Goal: Task Accomplishment & Management: Manage account settings

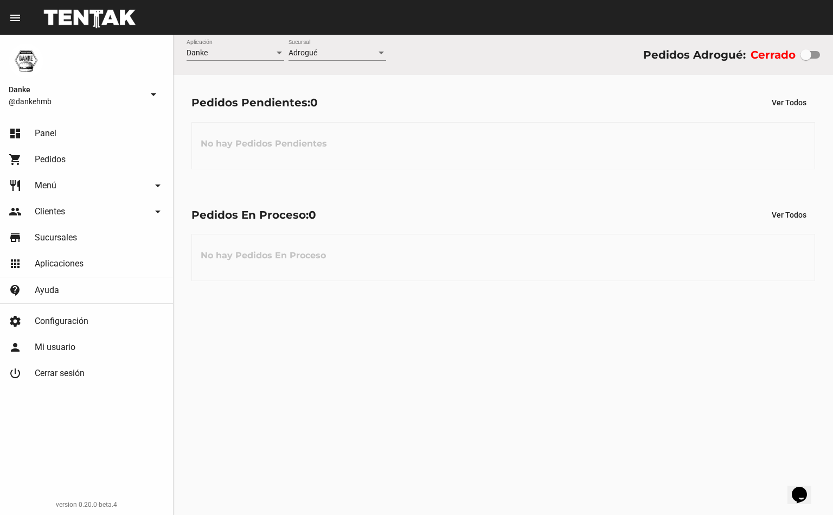
click at [806, 54] on div at bounding box center [806, 54] width 11 height 11
click at [806, 59] on input "checkbox" at bounding box center [806, 59] width 1 height 1
checkbox input "true"
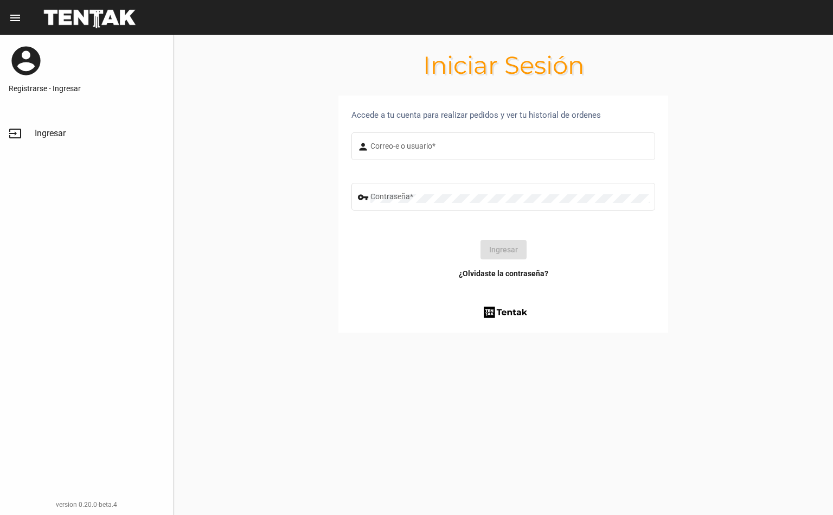
type input "[EMAIL_ADDRESS][DOMAIN_NAME]"
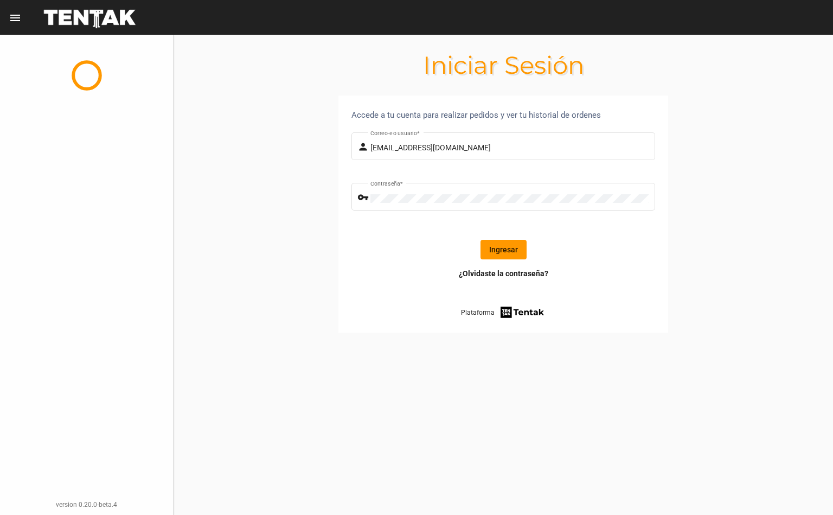
click at [497, 244] on button "Ingresar" at bounding box center [504, 250] width 46 height 20
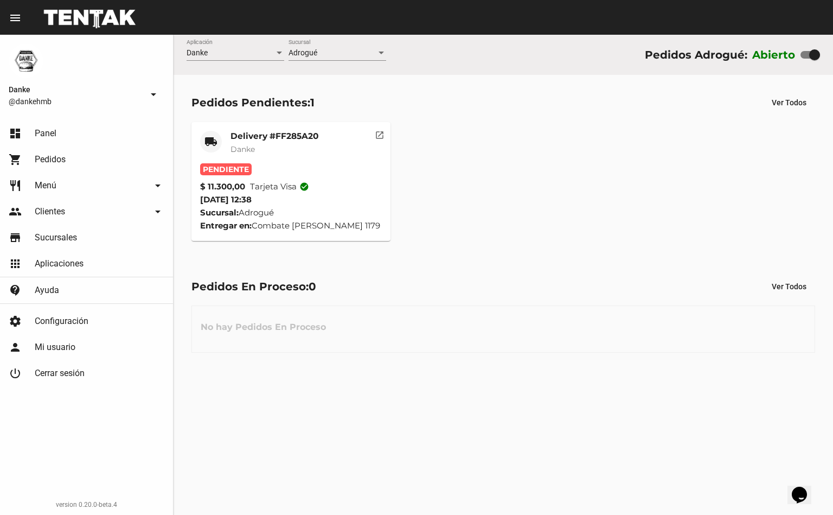
click at [247, 131] on mat-card-title "Delivery #FF285A20" at bounding box center [275, 136] width 88 height 11
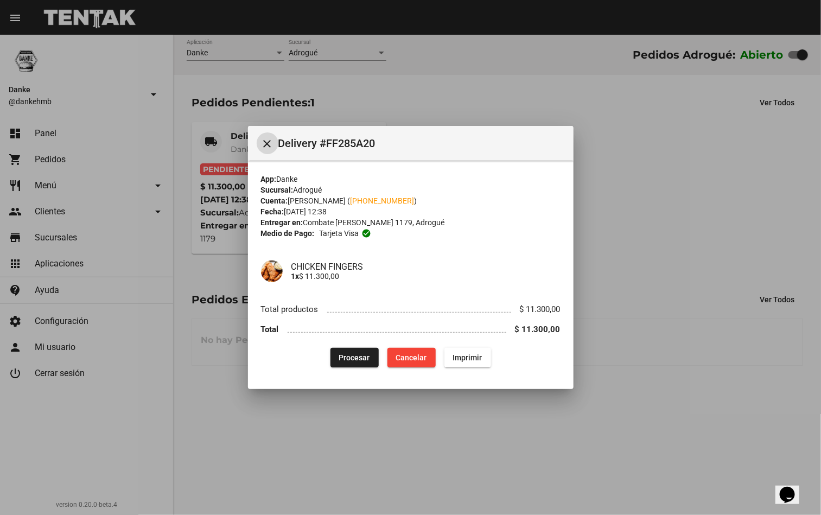
click at [354, 358] on span "Procesar" at bounding box center [354, 357] width 31 height 9
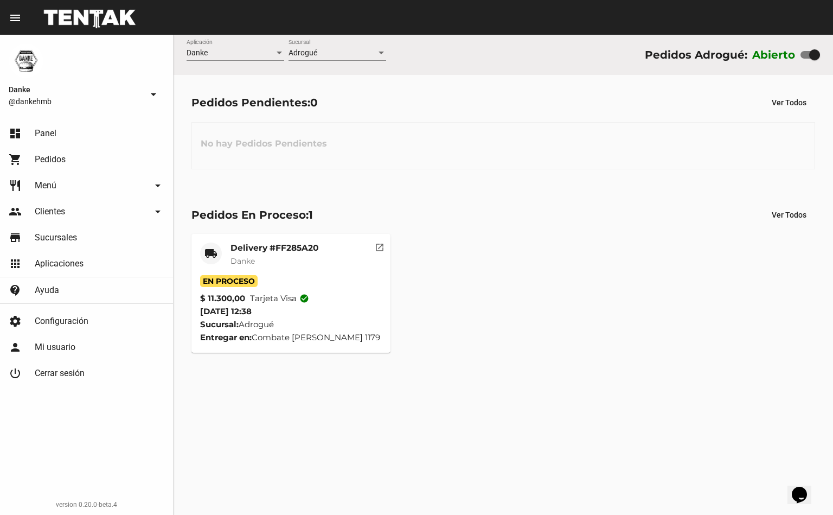
click at [253, 258] on span "Danke" at bounding box center [243, 261] width 24 height 10
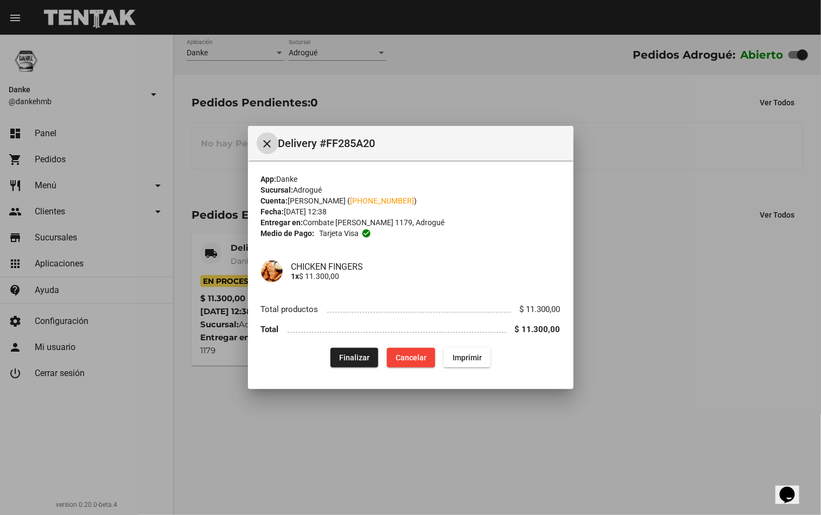
click at [627, 415] on div at bounding box center [410, 257] width 821 height 515
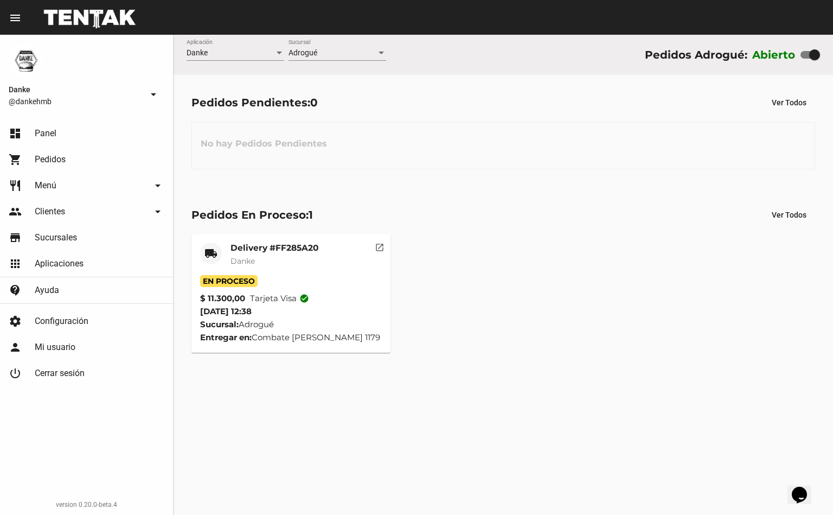
click at [250, 244] on mat-card-title "Delivery #FF285A20" at bounding box center [275, 247] width 88 height 11
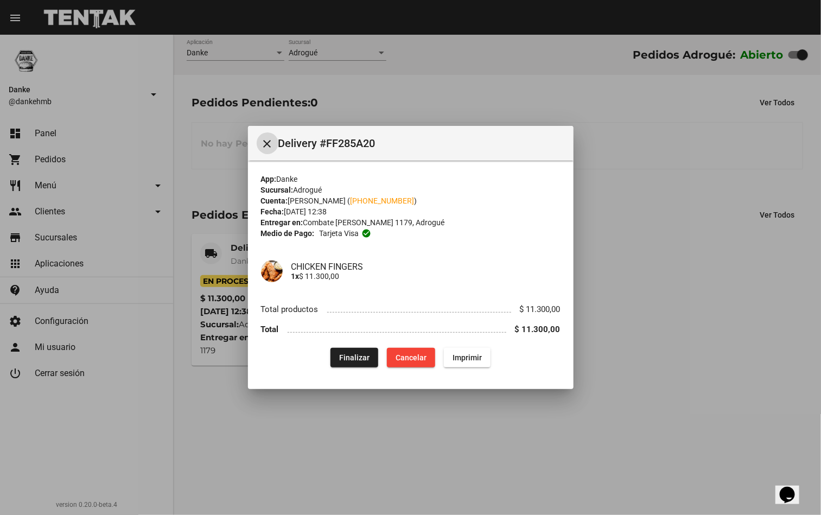
click at [354, 357] on span "Finalizar" at bounding box center [354, 357] width 30 height 9
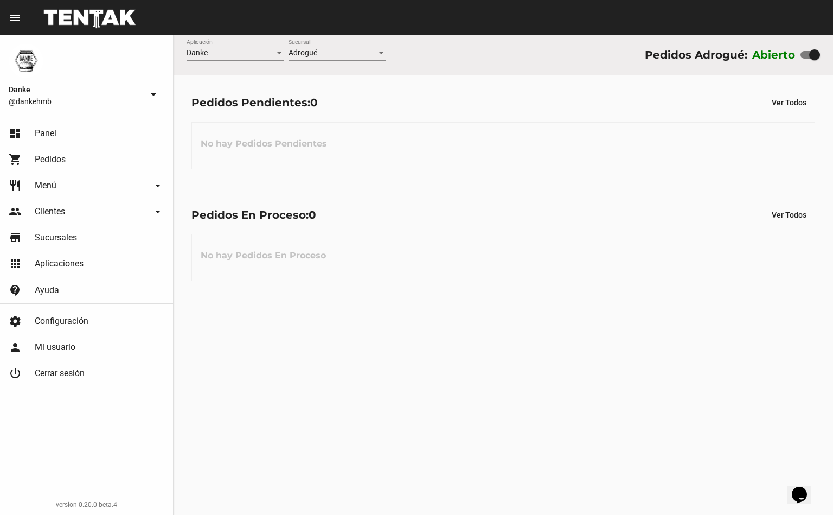
click at [401, 406] on div "Danke Aplicación Adrogué Sucursal Pedidos Adrogué: Abierto Pedidos Pendientes: …" at bounding box center [504, 275] width 660 height 480
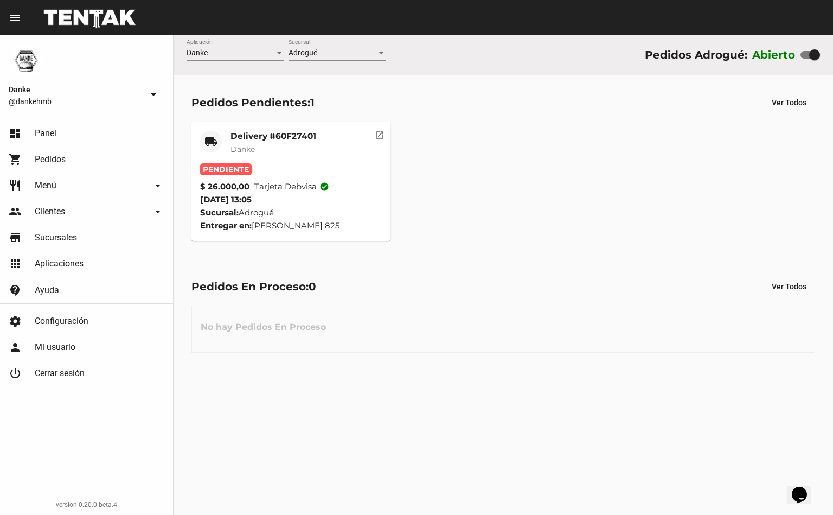
click at [241, 132] on mat-card-title "Delivery #60F27401" at bounding box center [274, 136] width 86 height 11
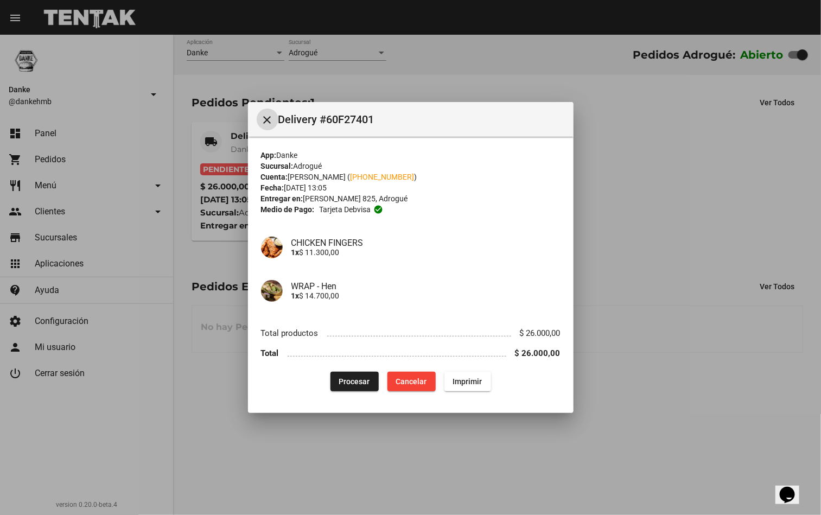
click at [341, 387] on button "Procesar" at bounding box center [354, 382] width 48 height 20
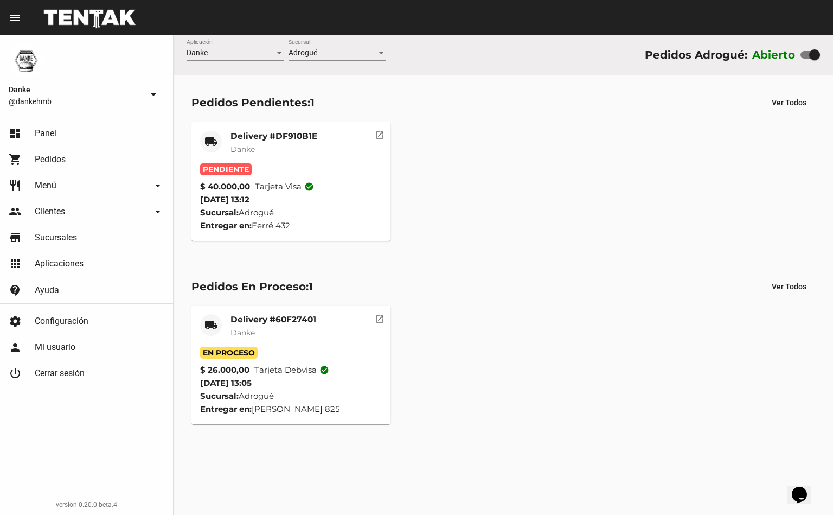
click at [264, 132] on mat-card-title "Delivery #DF910B1E" at bounding box center [274, 136] width 87 height 11
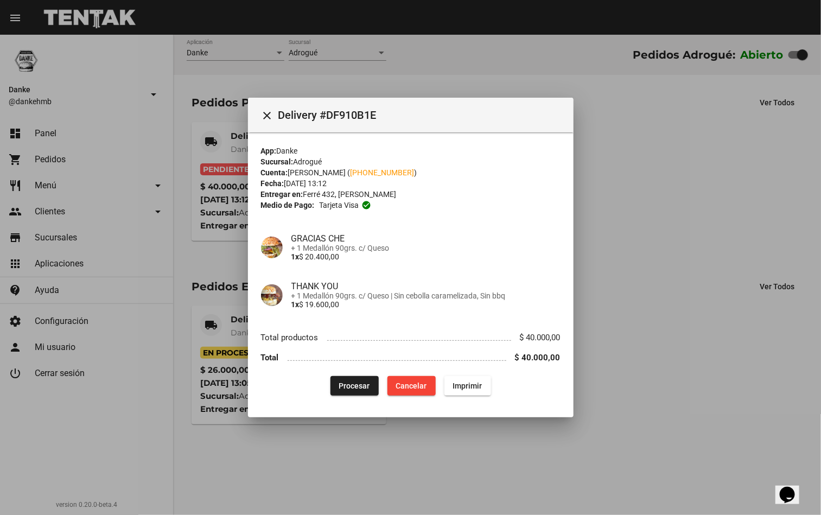
click at [355, 386] on span "Procesar" at bounding box center [354, 385] width 31 height 9
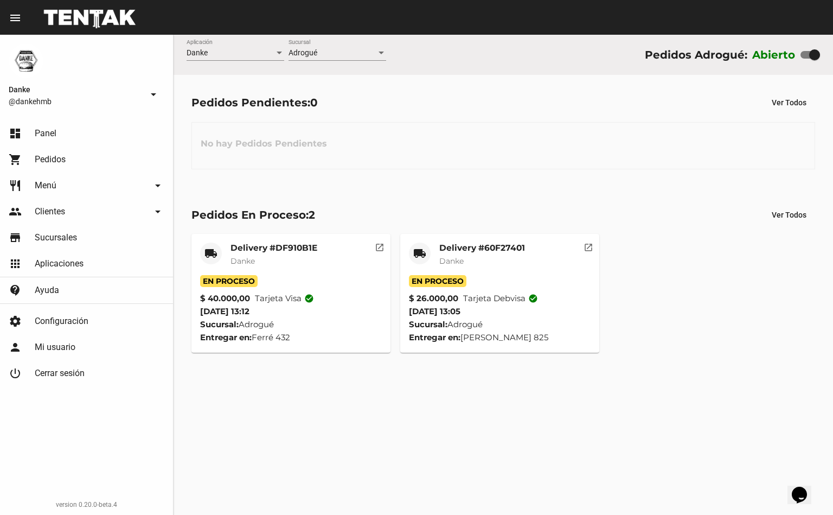
click at [456, 245] on mat-card-title "Delivery #60F27401" at bounding box center [482, 247] width 86 height 11
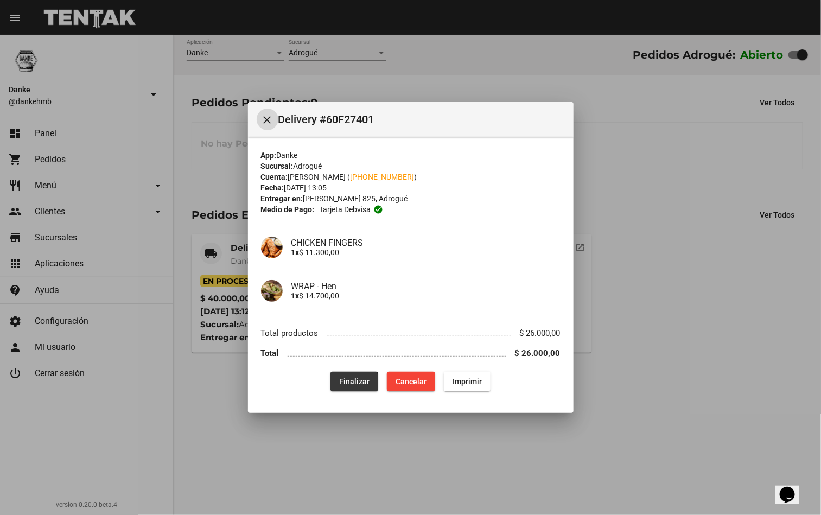
click at [338, 386] on button "Finalizar" at bounding box center [354, 382] width 48 height 20
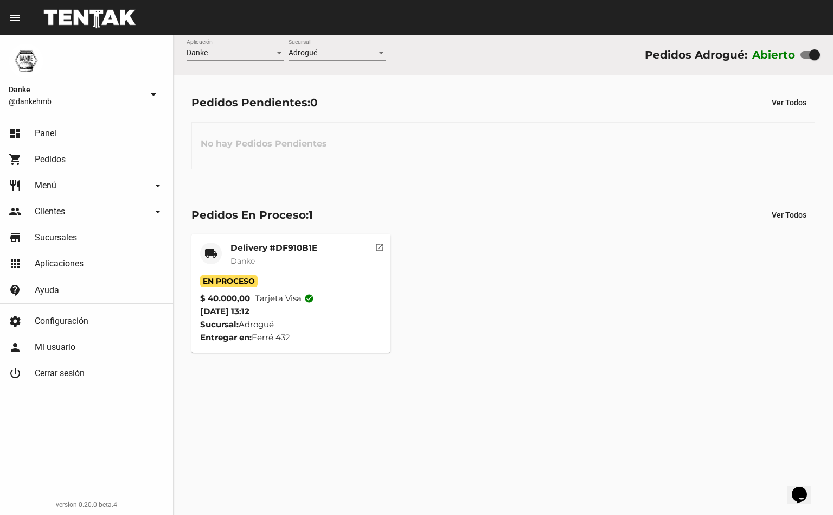
click at [240, 248] on mat-card-title "Delivery #DF910B1E" at bounding box center [274, 247] width 87 height 11
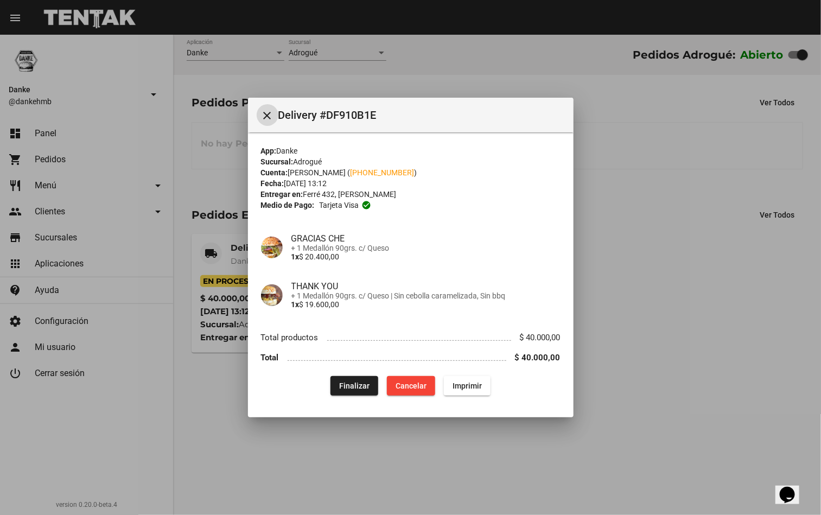
click at [694, 336] on div at bounding box center [410, 257] width 821 height 515
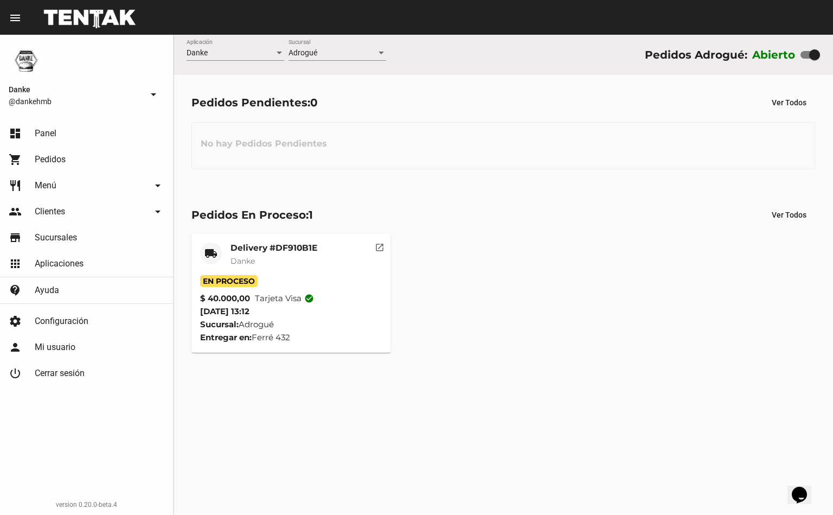
click at [243, 258] on span "Danke" at bounding box center [243, 261] width 24 height 10
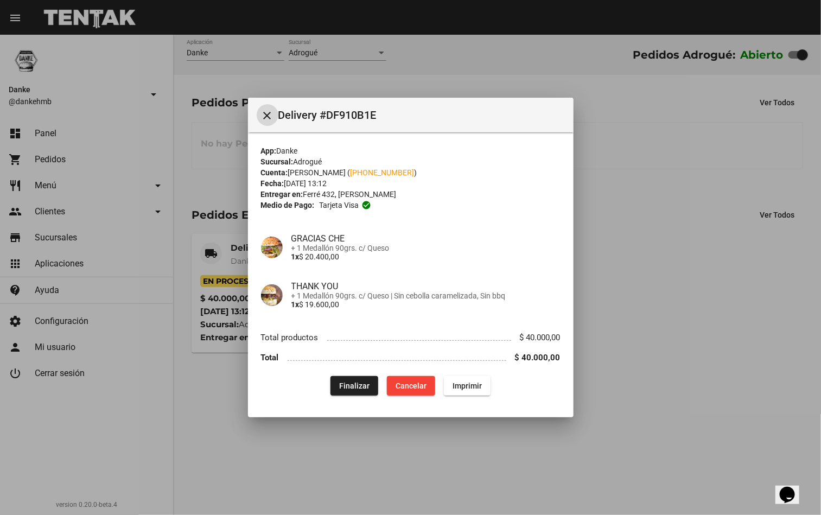
click at [697, 392] on div at bounding box center [410, 257] width 821 height 515
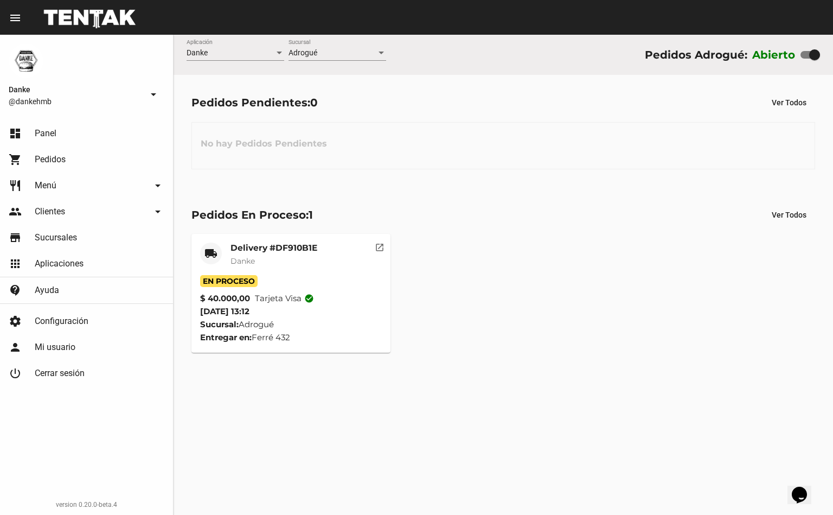
click at [223, 258] on mat-card-header "local_shipping Delivery #DF910B1E Danke" at bounding box center [291, 258] width 182 height 33
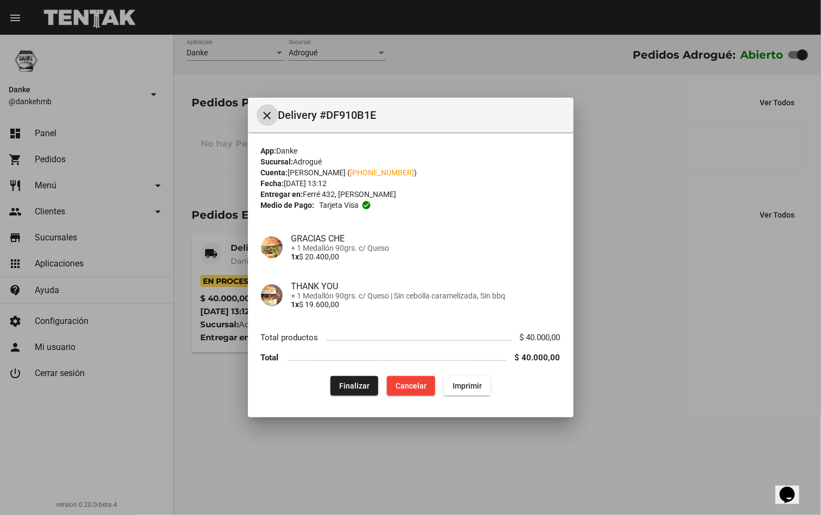
click at [719, 404] on div at bounding box center [410, 257] width 821 height 515
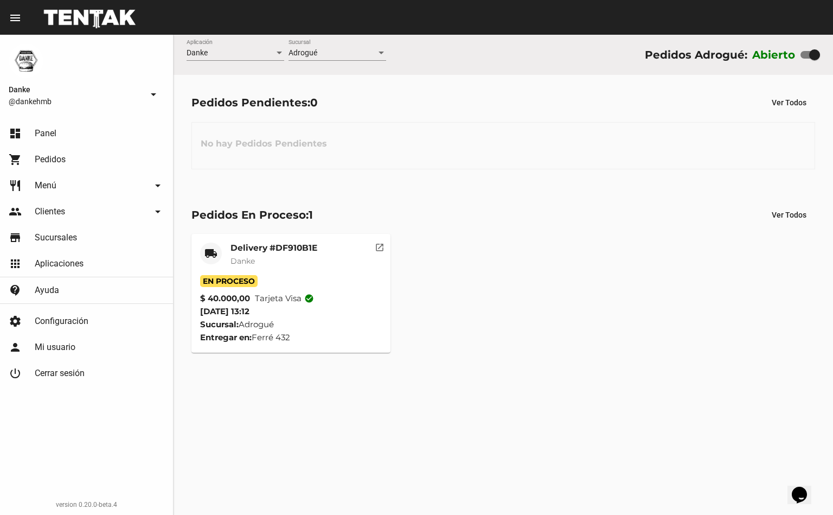
click at [41, 153] on link "shopping_cart Pedidos" at bounding box center [86, 159] width 173 height 26
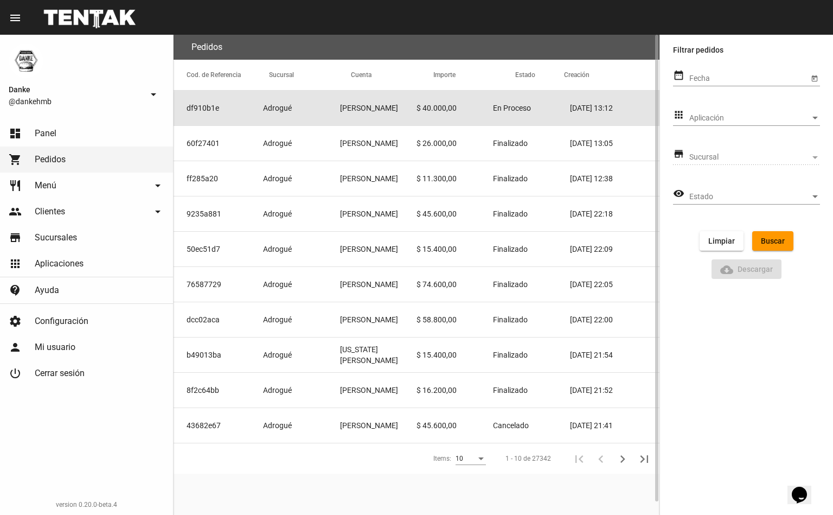
click at [433, 110] on mat-cell "$ 40.000,00" at bounding box center [455, 108] width 76 height 35
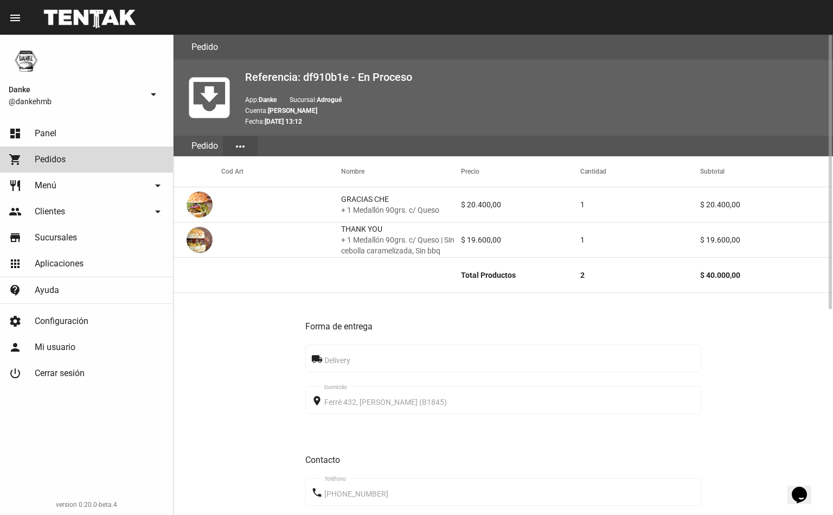
click at [46, 159] on span "Pedidos" at bounding box center [50, 159] width 31 height 11
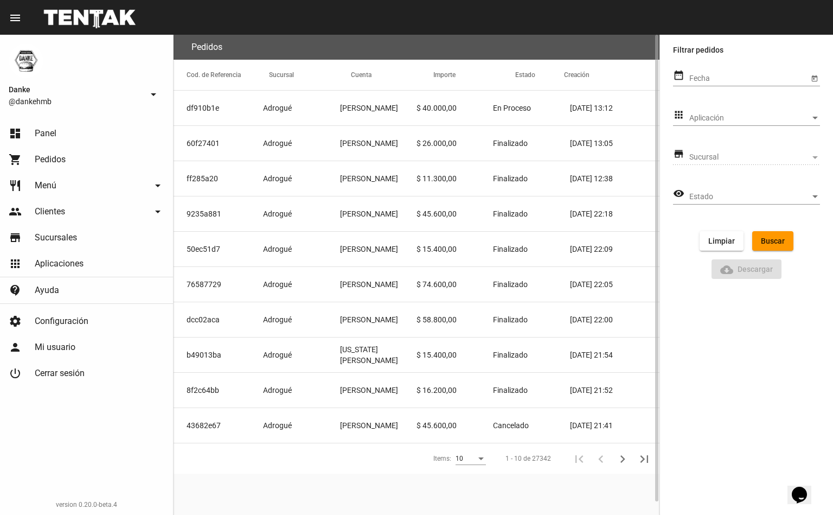
click at [425, 147] on mat-cell "$ 26.000,00" at bounding box center [455, 143] width 76 height 35
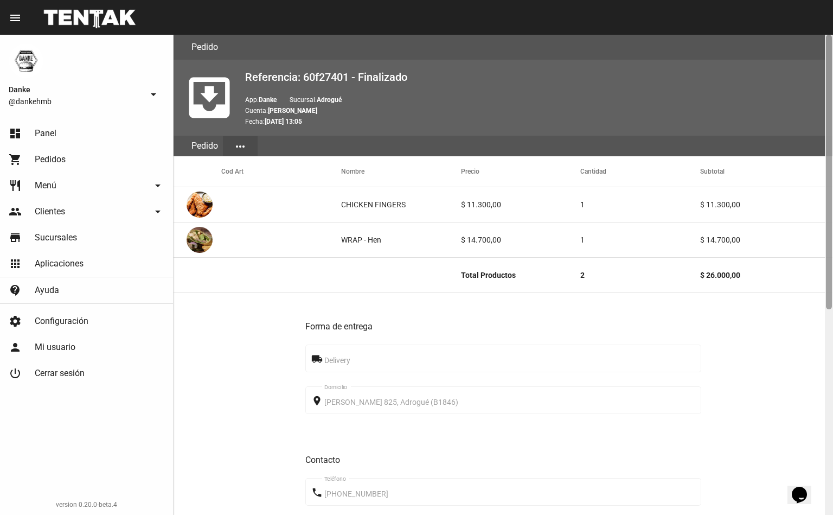
click at [829, 422] on div at bounding box center [829, 275] width 8 height 480
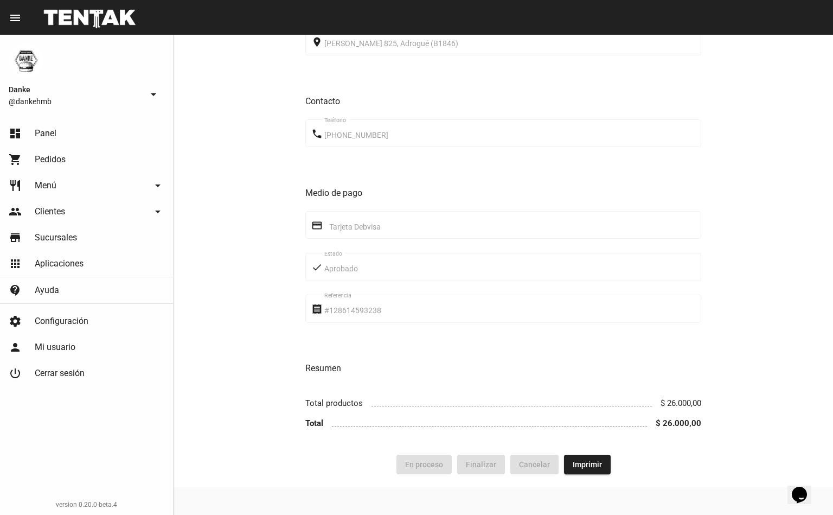
click at [33, 132] on link "dashboard Panel" at bounding box center [86, 133] width 173 height 26
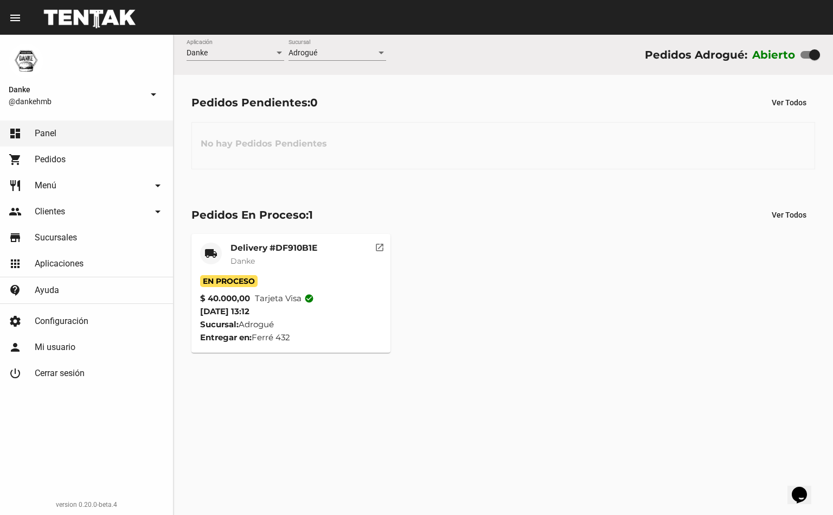
click at [249, 259] on span "Danke" at bounding box center [243, 261] width 24 height 10
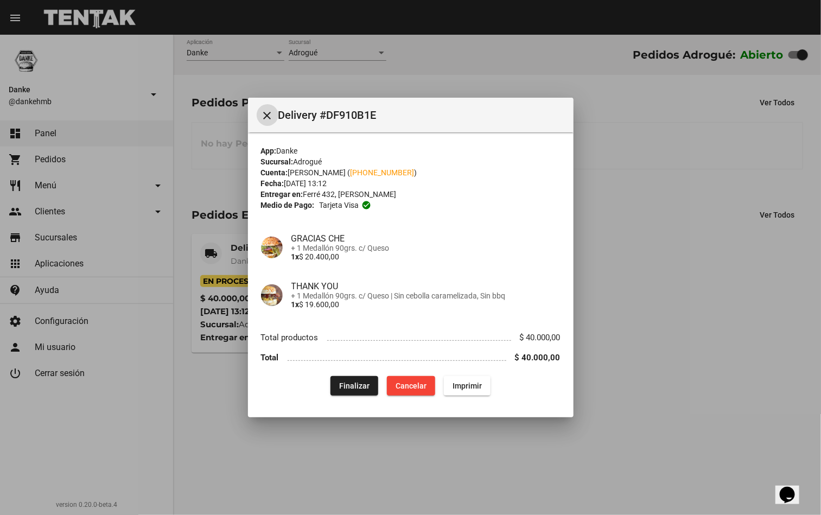
click at [669, 430] on div at bounding box center [410, 257] width 821 height 515
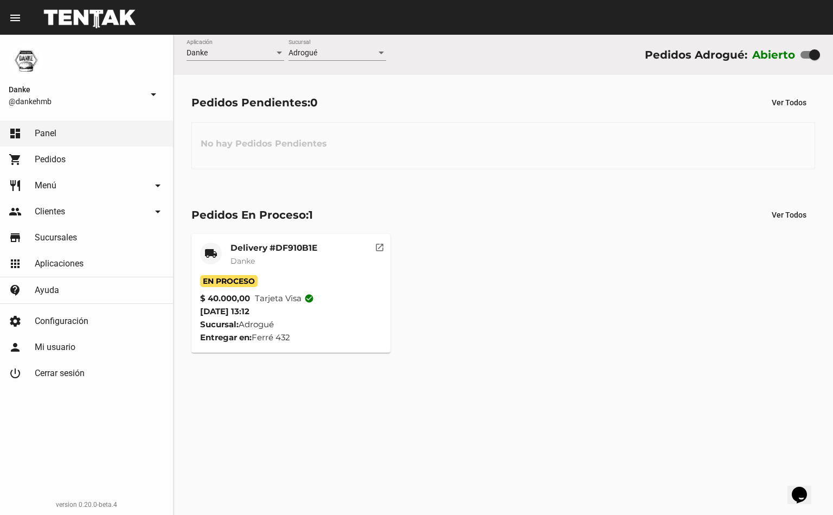
click at [260, 246] on mat-card-title "Delivery #DF910B1E" at bounding box center [274, 247] width 87 height 11
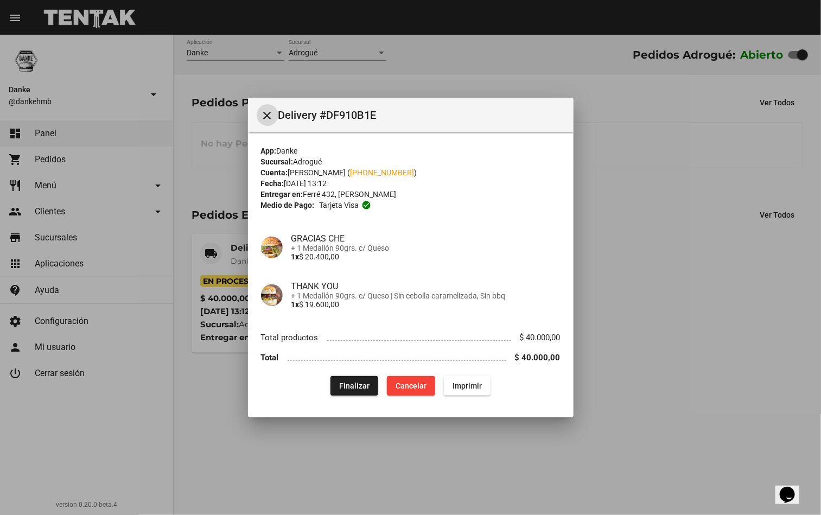
click at [353, 386] on span "Finalizar" at bounding box center [354, 385] width 30 height 9
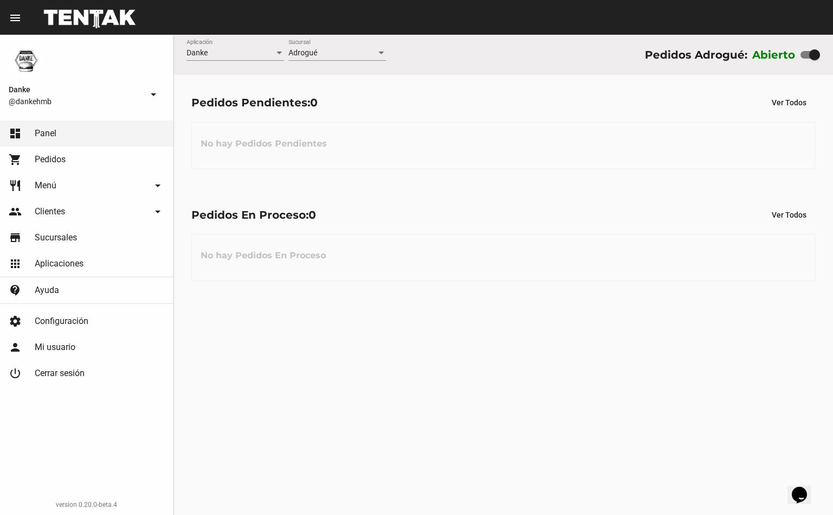
click at [433, 362] on div "Danke Aplicación Adrogué Sucursal Pedidos Adrogué: Abierto Pedidos Pendientes: …" at bounding box center [504, 275] width 660 height 480
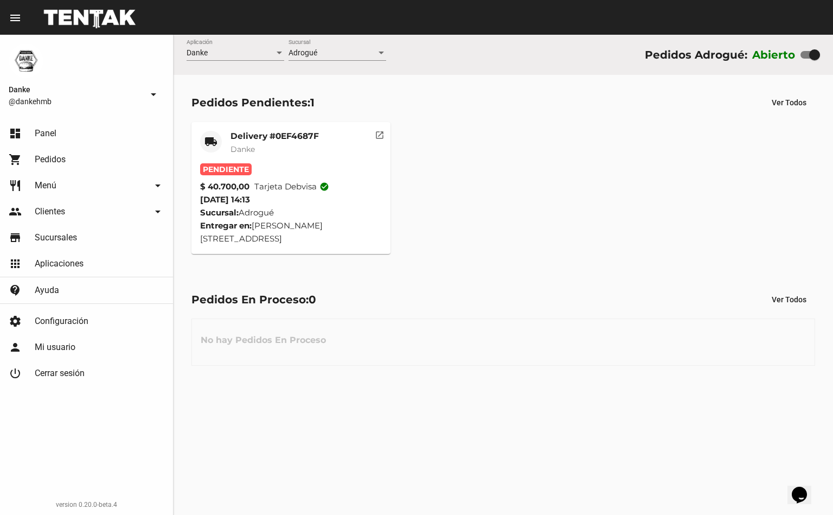
click at [246, 132] on mat-card-title "Delivery #0EF4687F" at bounding box center [275, 136] width 88 height 11
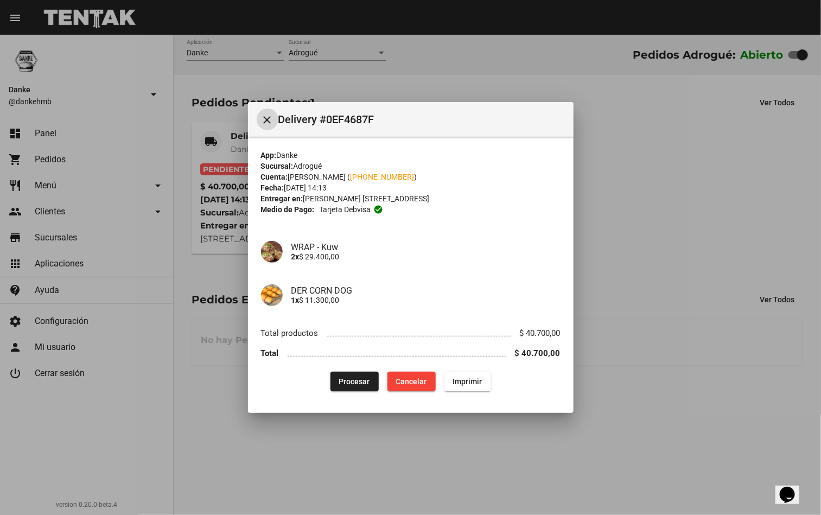
click at [265, 114] on mat-icon "close" at bounding box center [267, 119] width 13 height 13
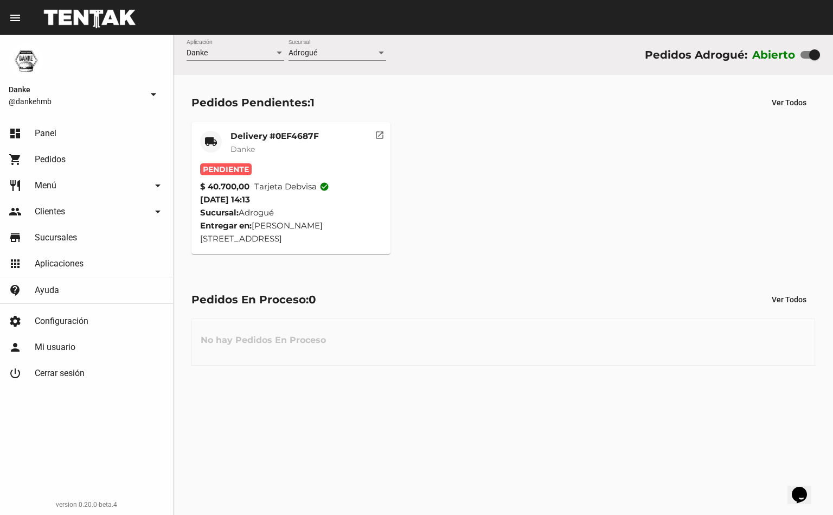
click at [265, 147] on mat-card-subtitle "Danke" at bounding box center [275, 149] width 88 height 11
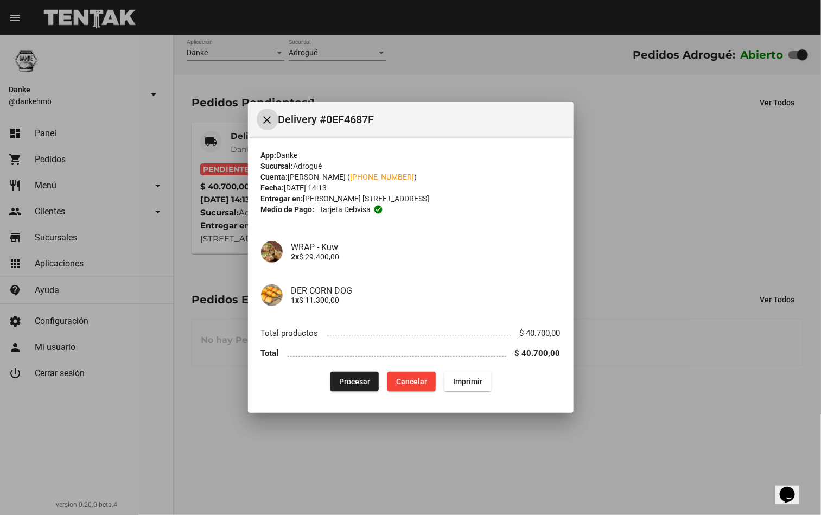
click at [345, 374] on button "Procesar" at bounding box center [354, 382] width 48 height 20
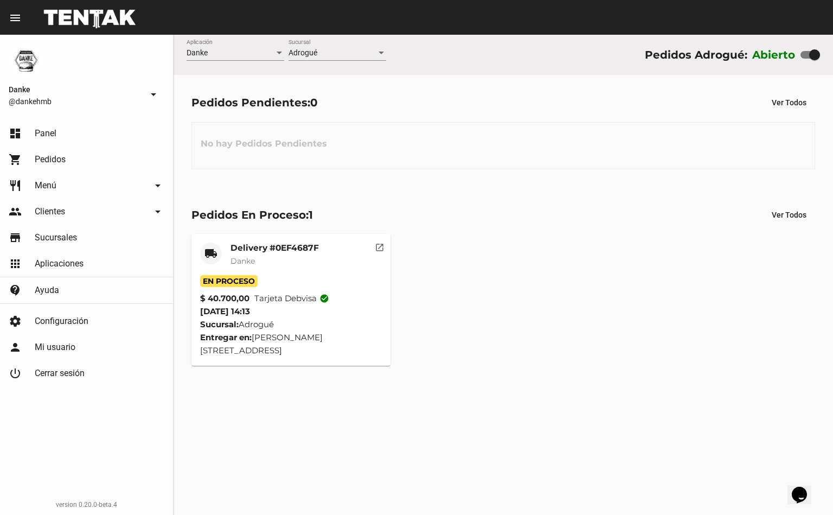
click at [256, 248] on mat-card-title "Delivery #0EF4687F" at bounding box center [275, 247] width 88 height 11
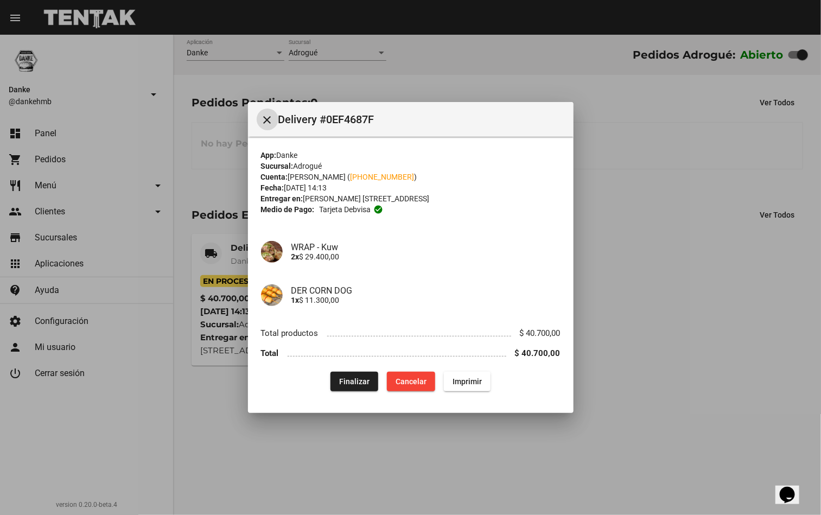
click at [467, 464] on div at bounding box center [410, 257] width 821 height 515
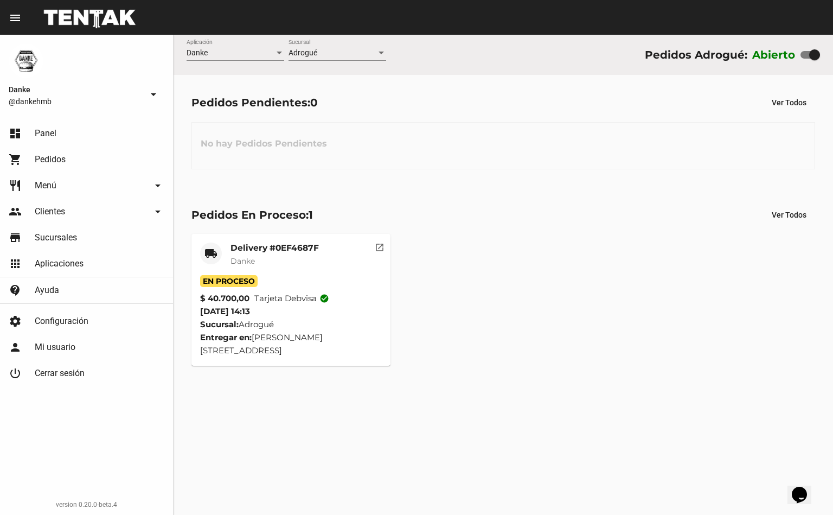
click at [247, 248] on mat-card-title "Delivery #0EF4687F" at bounding box center [275, 247] width 88 height 11
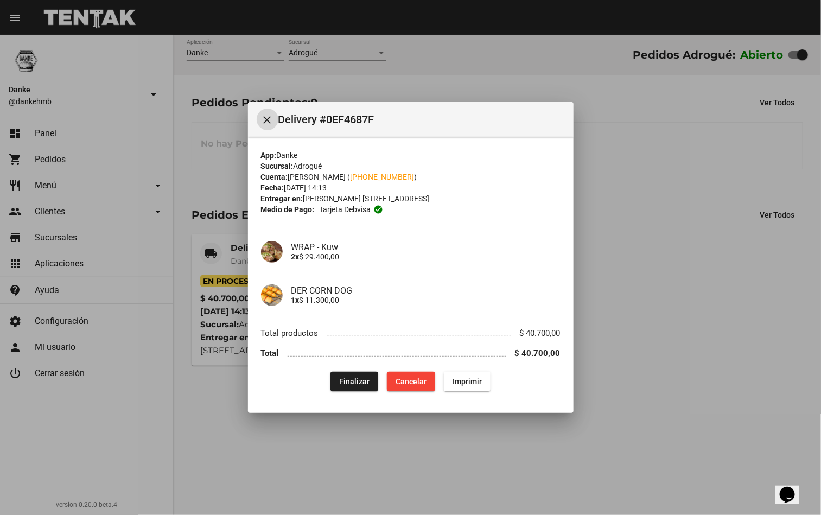
click at [487, 444] on div at bounding box center [410, 257] width 821 height 515
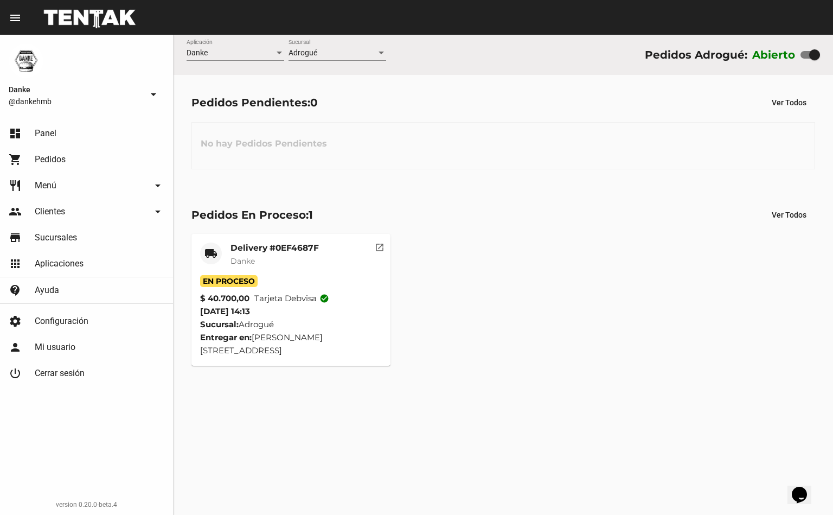
click at [251, 251] on mat-card-title "Delivery #0EF4687F" at bounding box center [275, 247] width 88 height 11
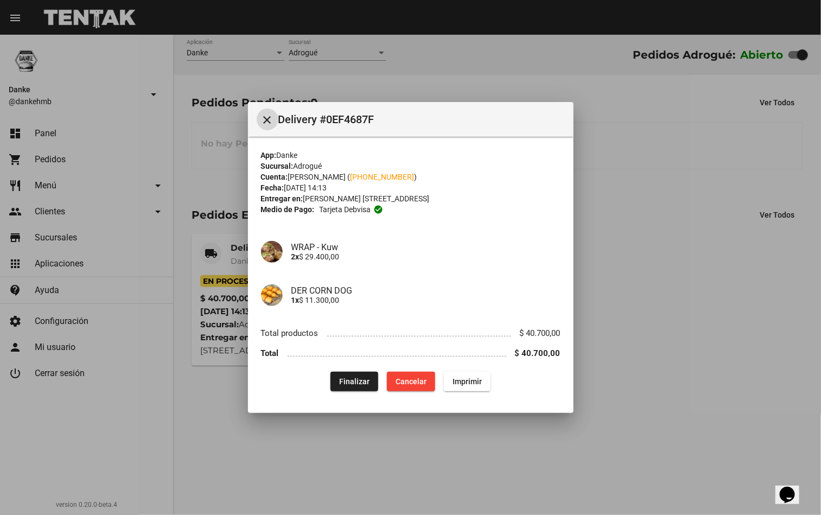
click at [693, 424] on div at bounding box center [410, 257] width 821 height 515
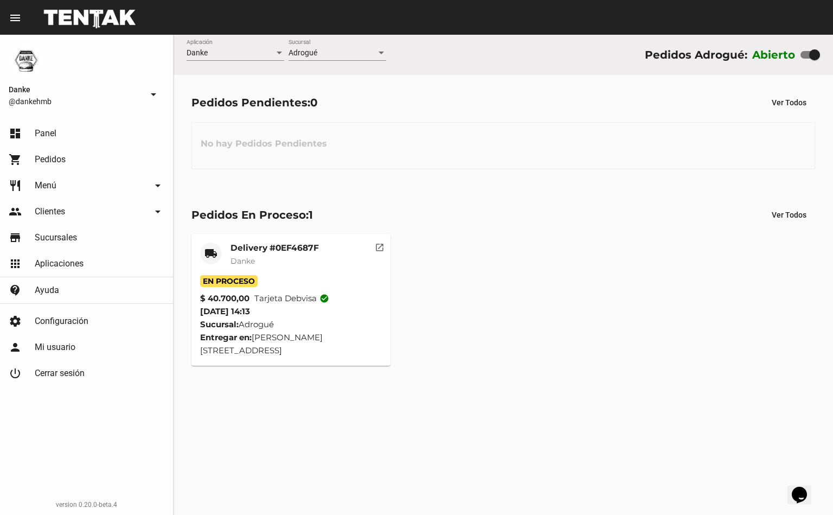
click at [258, 251] on mat-card-title "Delivery #0EF4687F" at bounding box center [275, 247] width 88 height 11
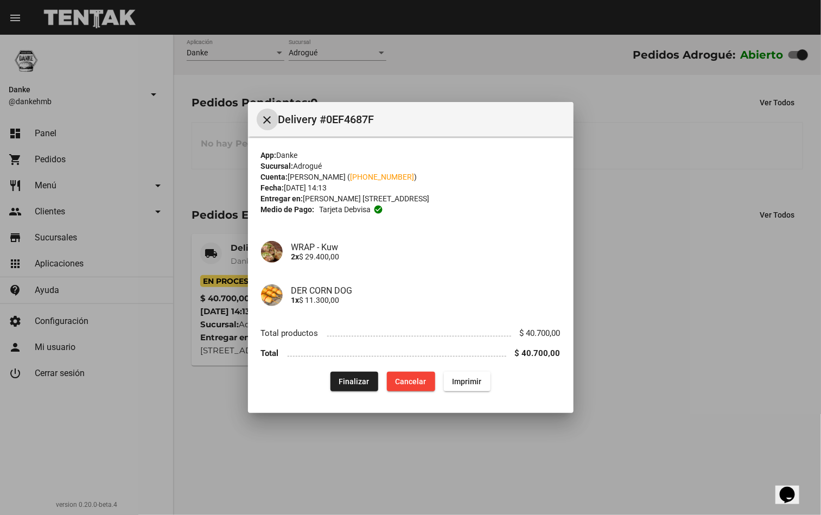
click at [345, 387] on button "Finalizar" at bounding box center [354, 382] width 48 height 20
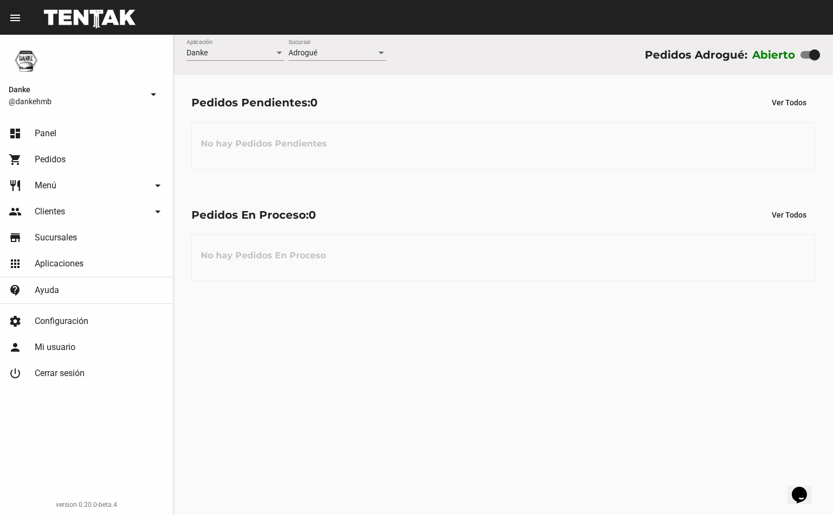
click at [39, 163] on span "Pedidos" at bounding box center [50, 159] width 31 height 11
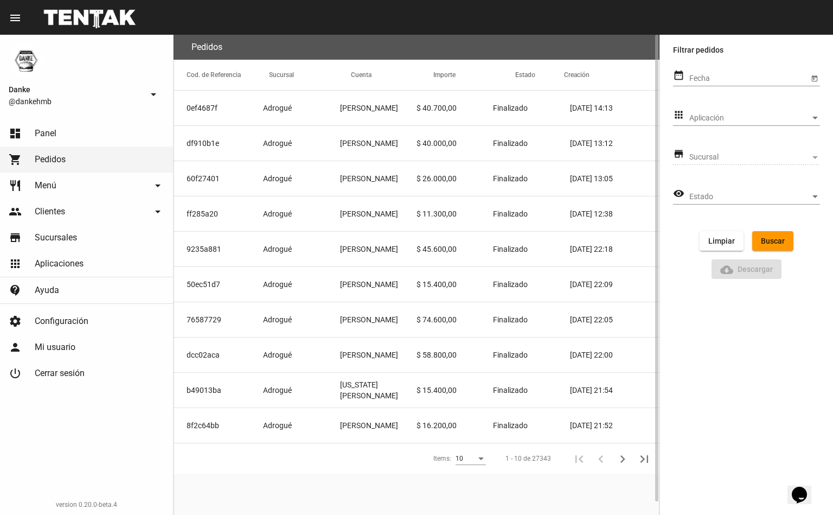
click at [384, 108] on mat-cell "Juan Martin Caimi" at bounding box center [378, 108] width 76 height 35
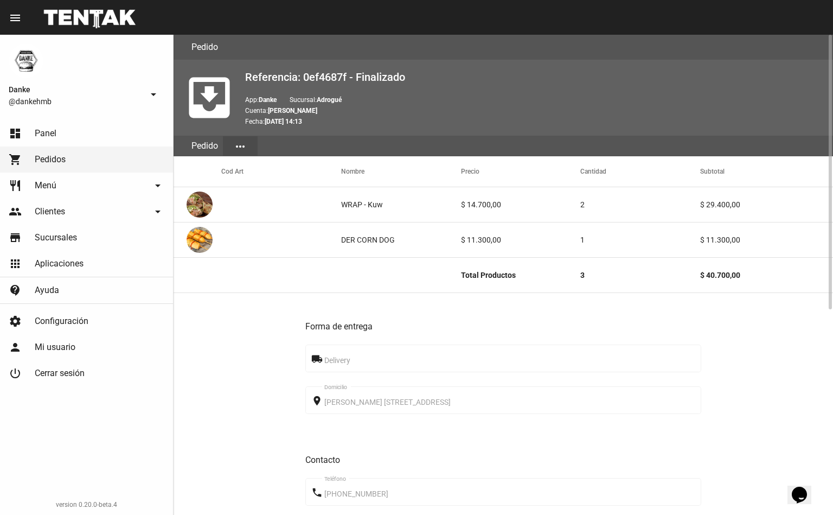
click at [44, 133] on span "Panel" at bounding box center [46, 133] width 22 height 11
